Goal: Information Seeking & Learning: Learn about a topic

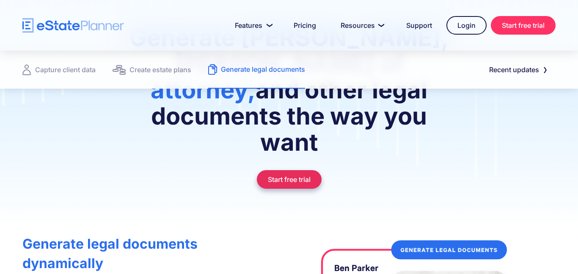
scroll to position [114, 0]
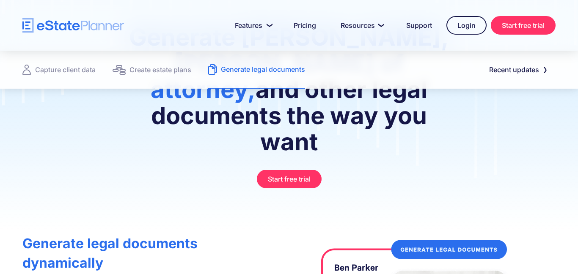
scroll to position [114, 0]
